Goal: Task Accomplishment & Management: Use online tool/utility

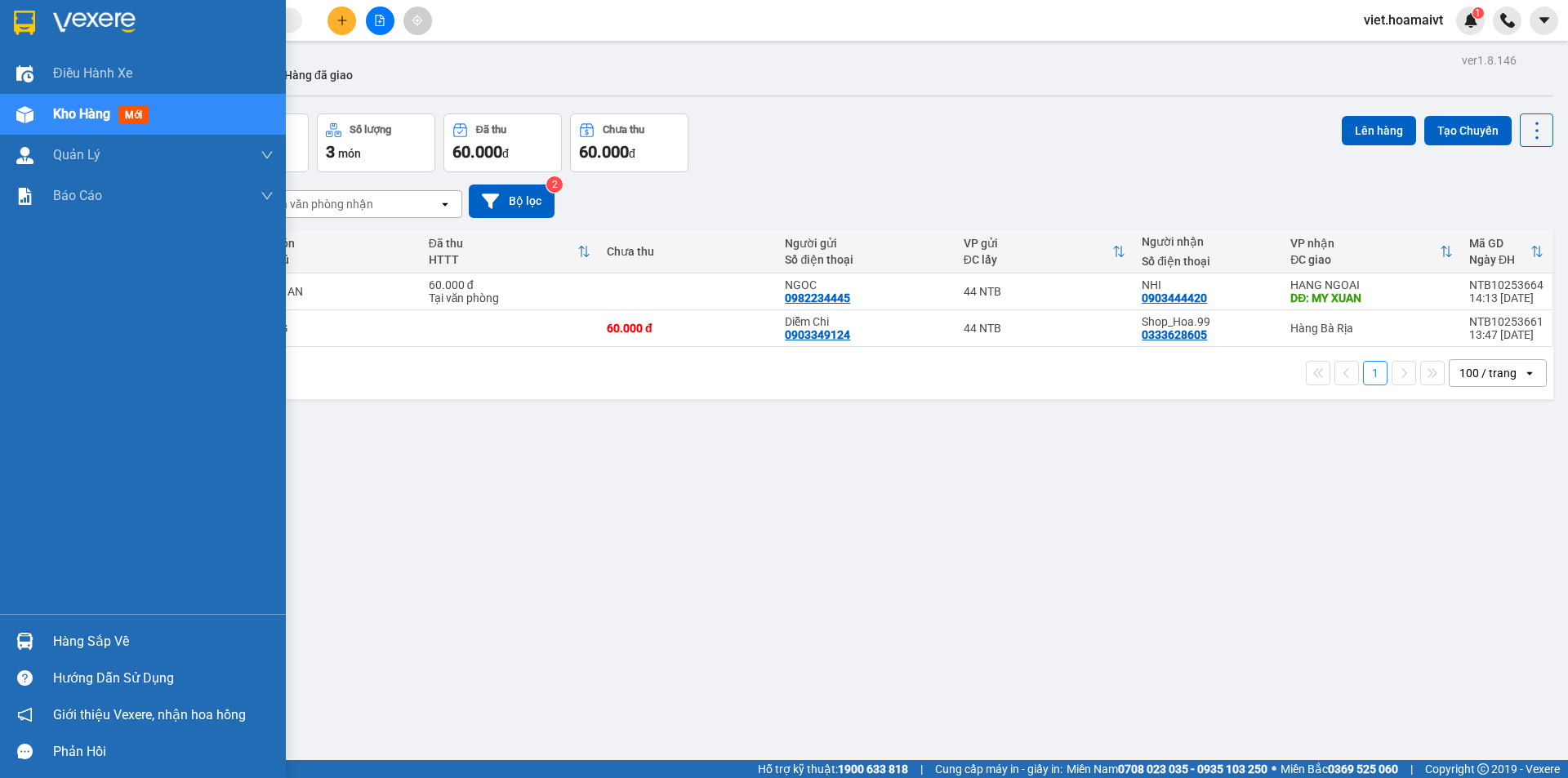
click at [112, 110] on div "Kho hàng mới" at bounding box center [104, 114] width 102 height 20
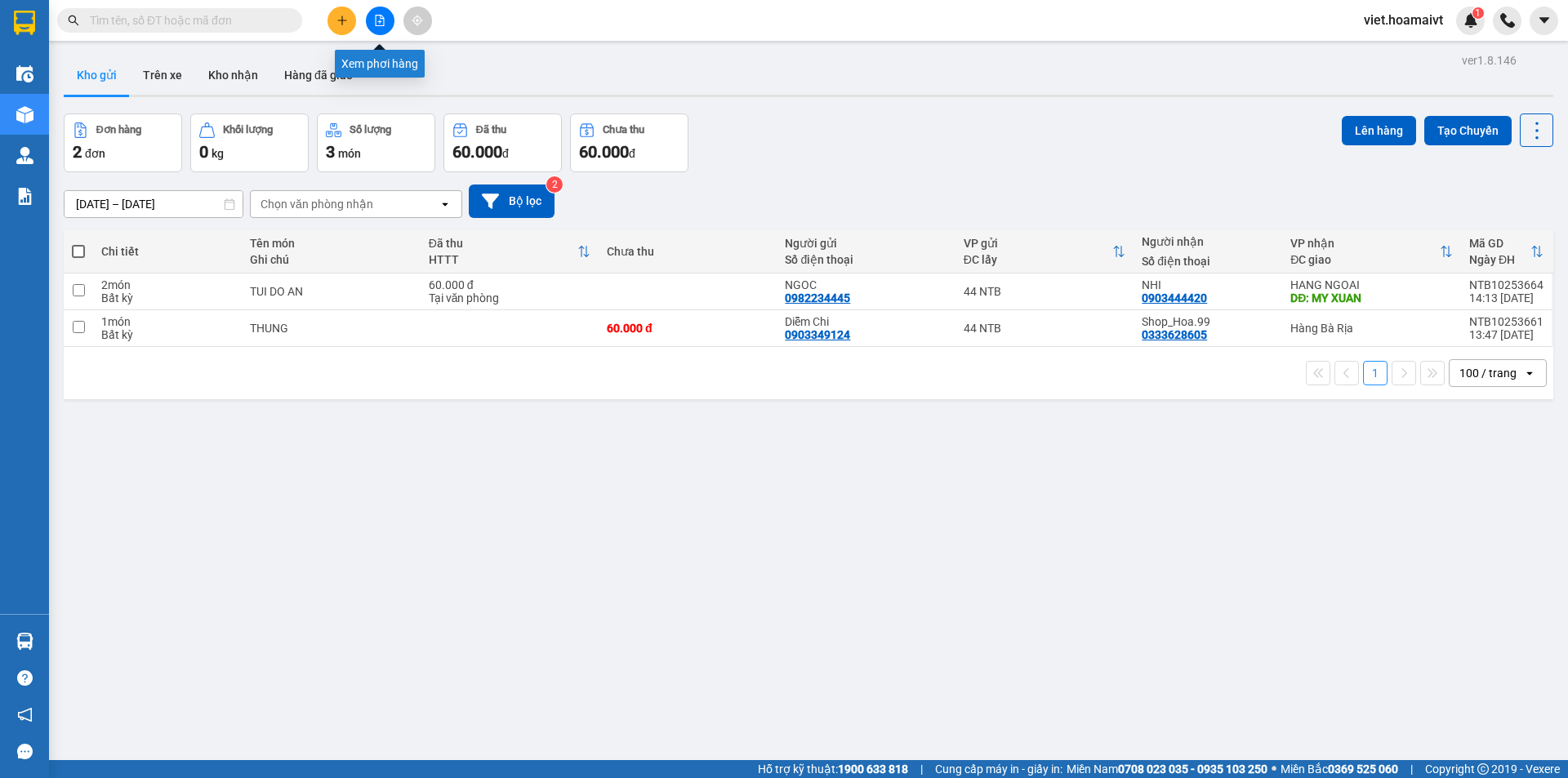
click at [380, 22] on icon "file-add" at bounding box center [379, 20] width 11 height 11
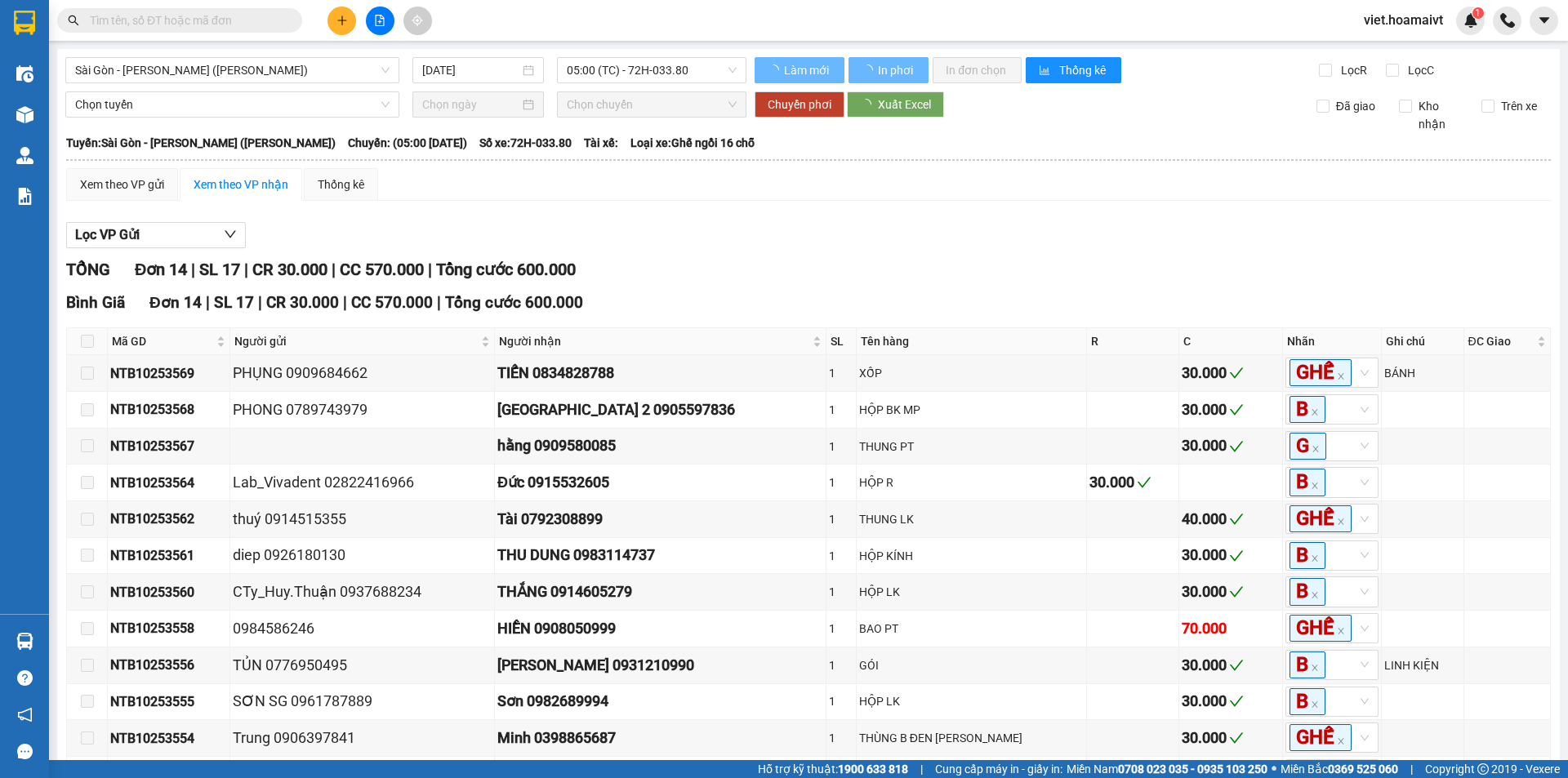
click at [332, 83] on div "Sài Gòn - Vũng Tàu (Hàng Hoá)" at bounding box center [231, 70] width 334 height 26
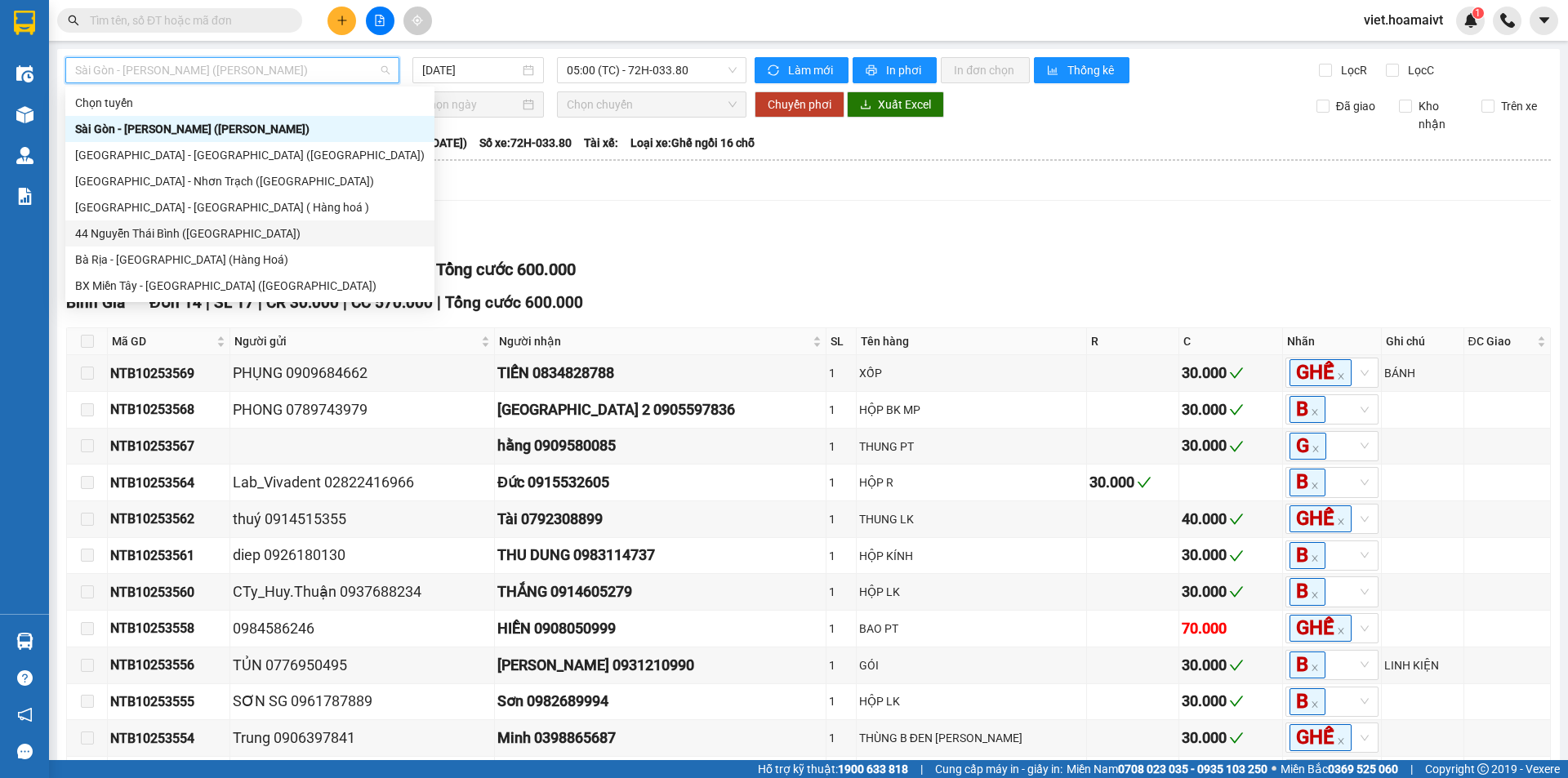
click at [173, 228] on div "44 Nguyễn Thái Bình (Hàng Ngoài)" at bounding box center [250, 233] width 349 height 18
type input "12/10/2025"
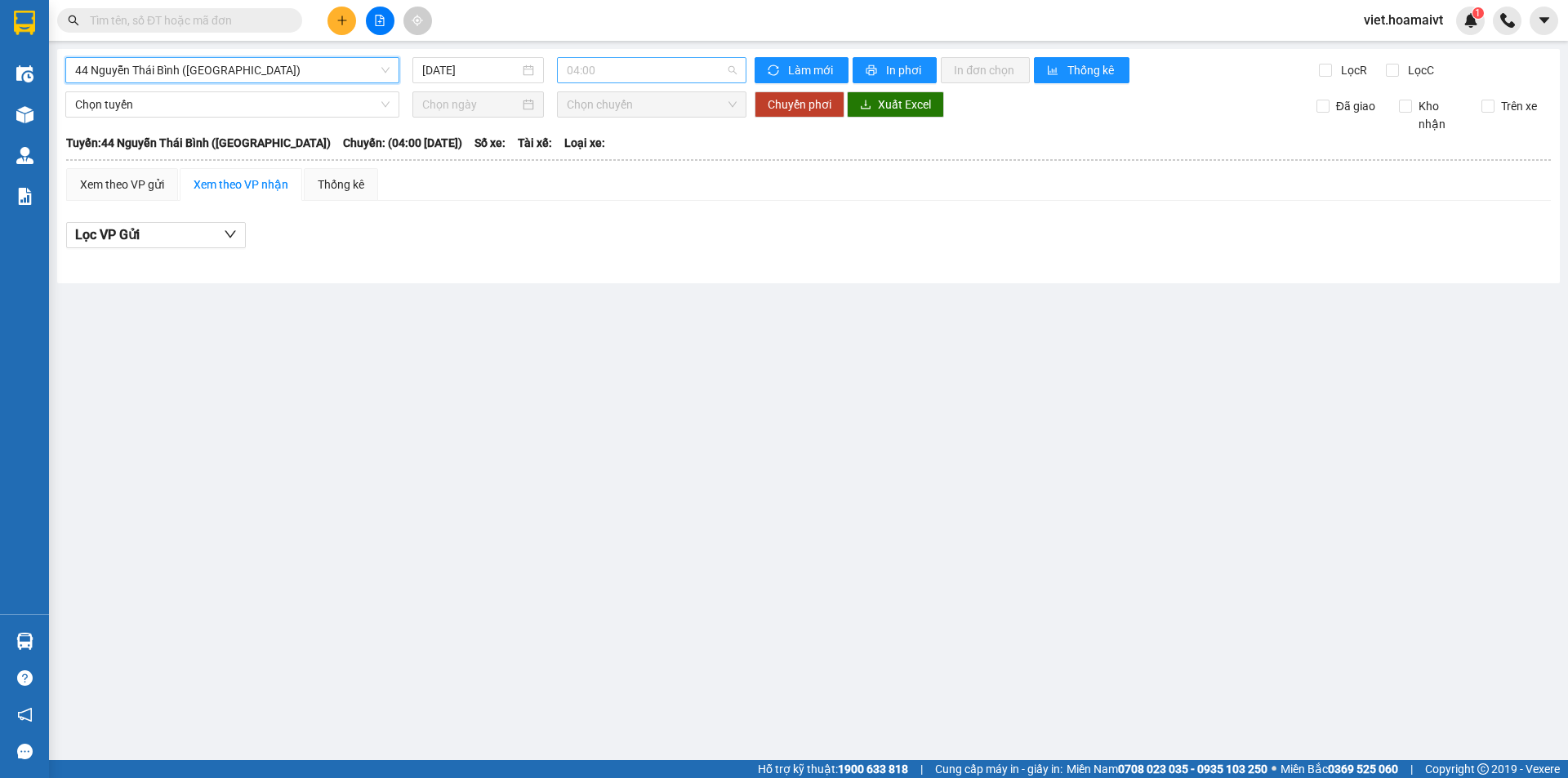
drag, startPoint x: 613, startPoint y: 73, endPoint x: 628, endPoint y: 91, distance: 23.4
click at [614, 73] on span "04:00" at bounding box center [652, 70] width 170 height 24
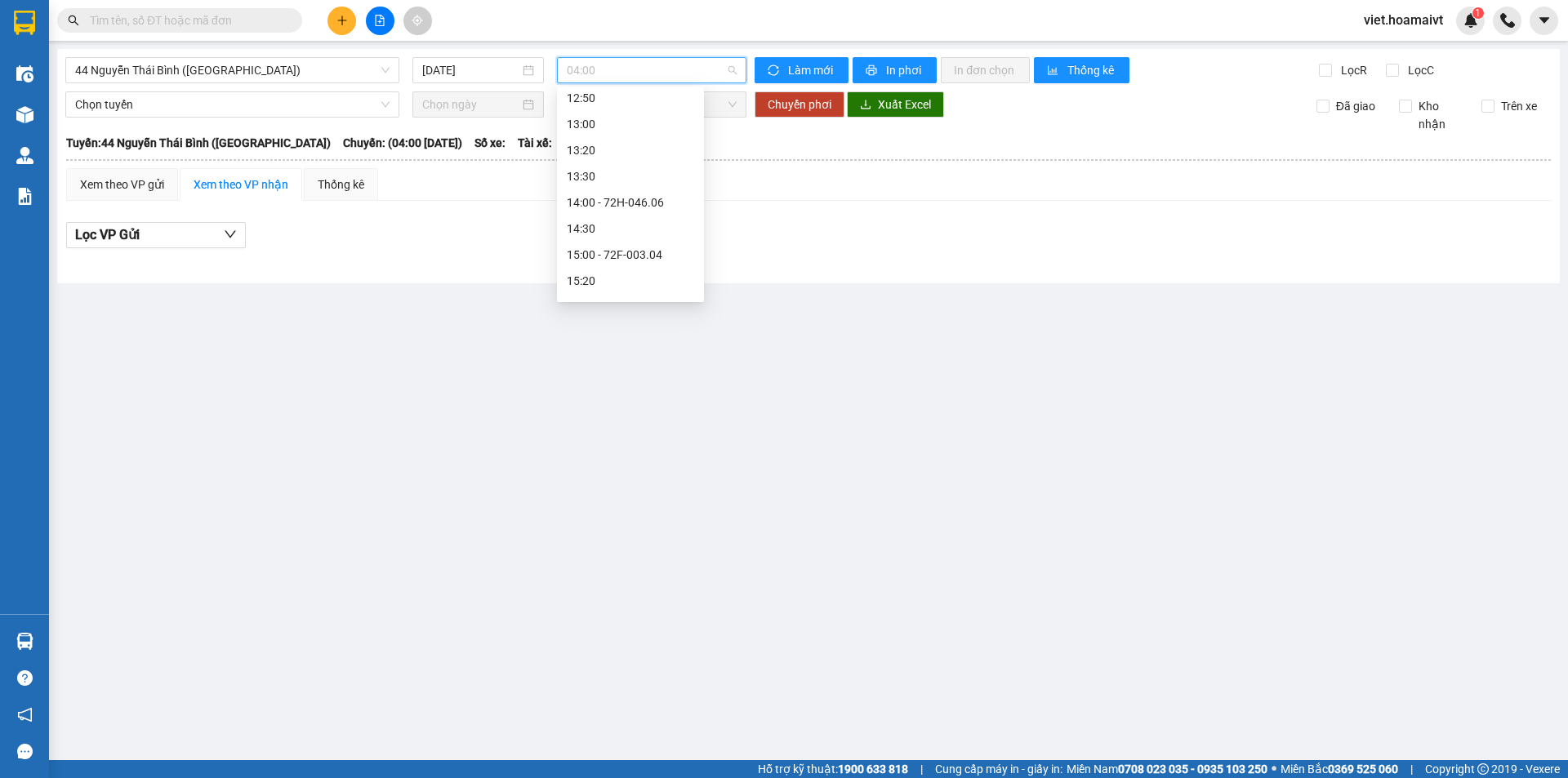
scroll to position [817, 0]
click at [644, 252] on div "15:00 - 72F-003.04" at bounding box center [630, 253] width 127 height 18
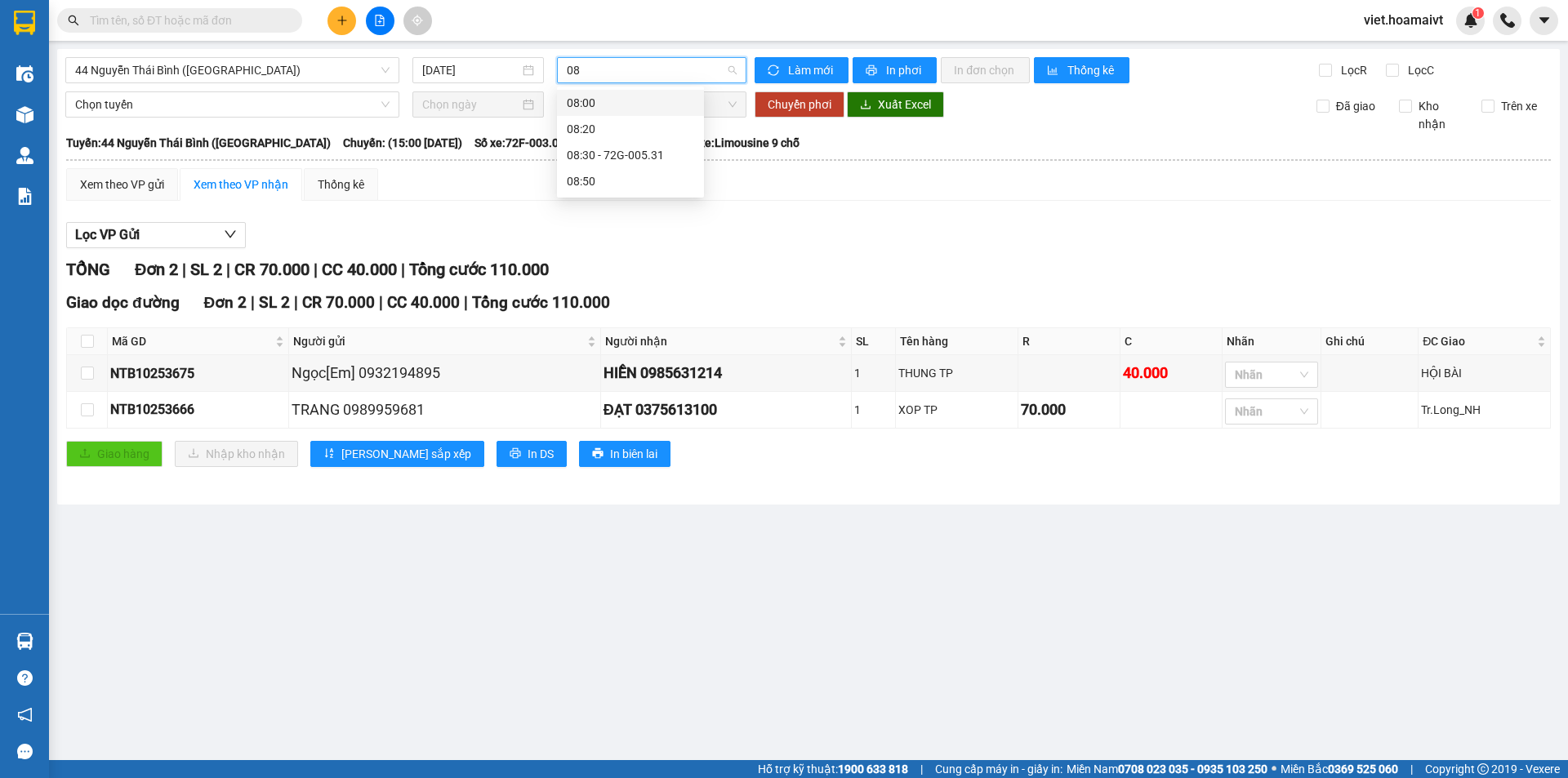
type input "08"
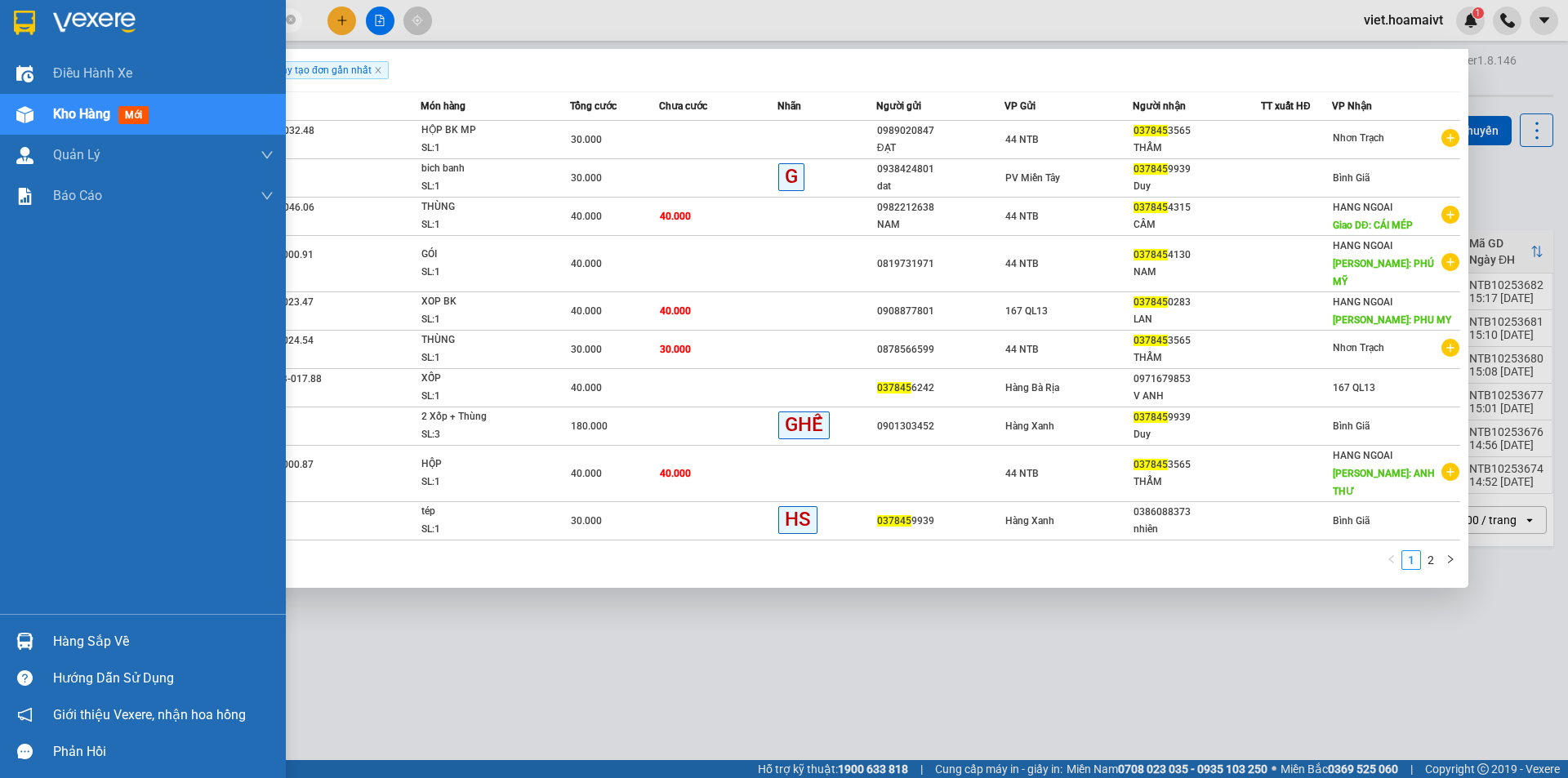
click at [45, 31] on section "Kết quả tìm kiếm ( 16 ) Bộ lọc Ngày tạo đơn gần nhất Mã ĐH Trạng thái Món hàng …" at bounding box center [784, 389] width 1568 height 778
